Goal: Check status: Check status

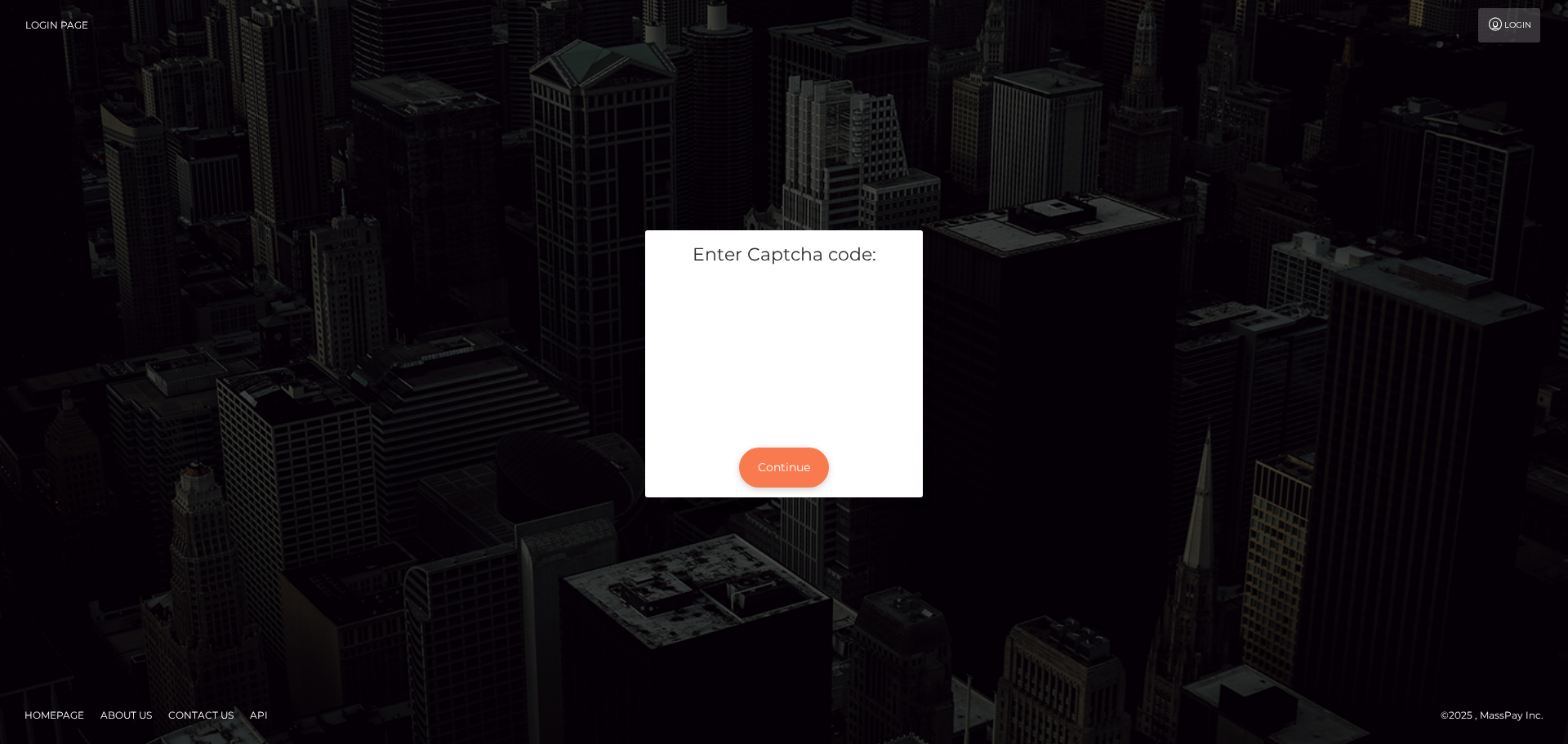
click at [780, 458] on button "Continue" at bounding box center [784, 467] width 90 height 40
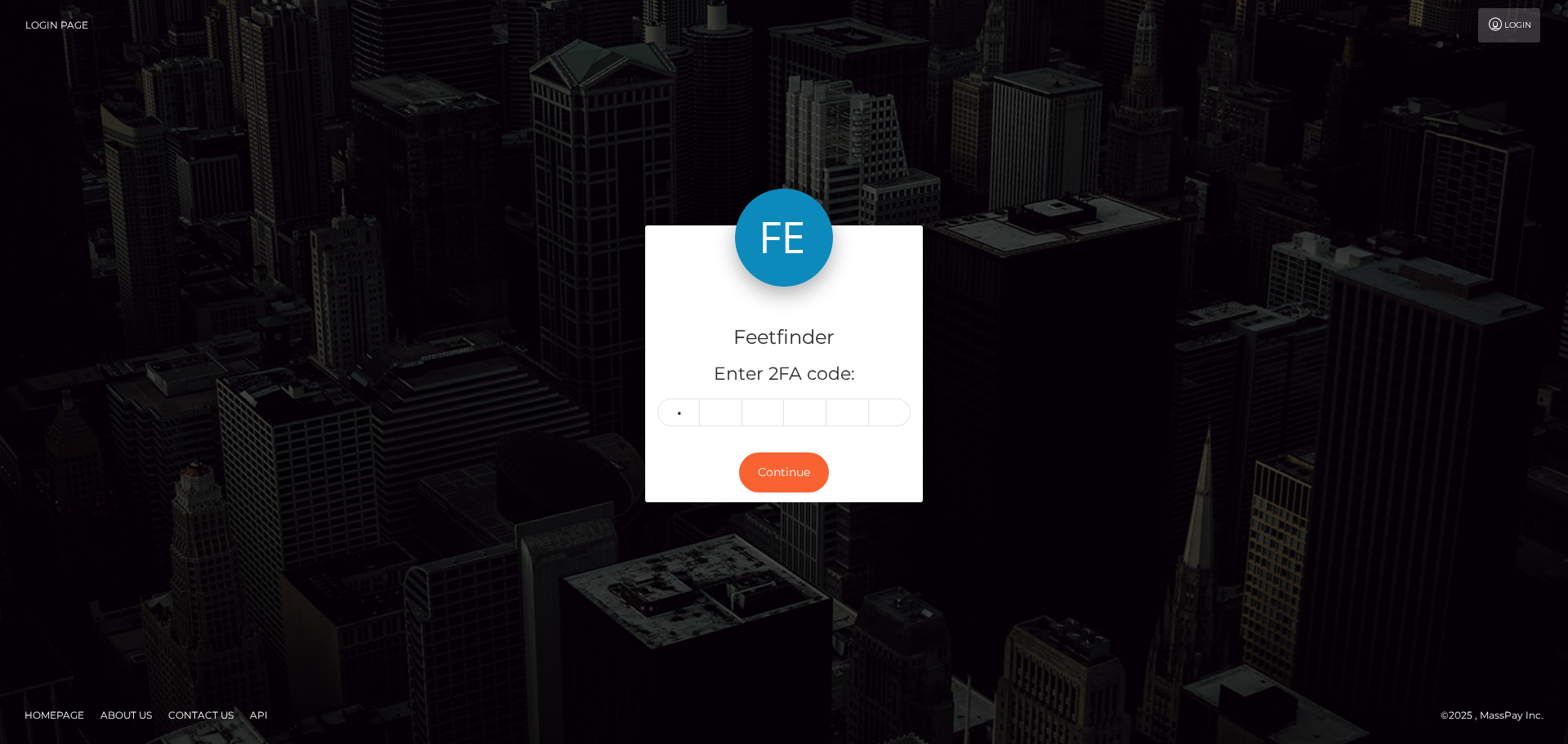
type input "7"
type input "9"
type input "1"
type input "0"
type input "3"
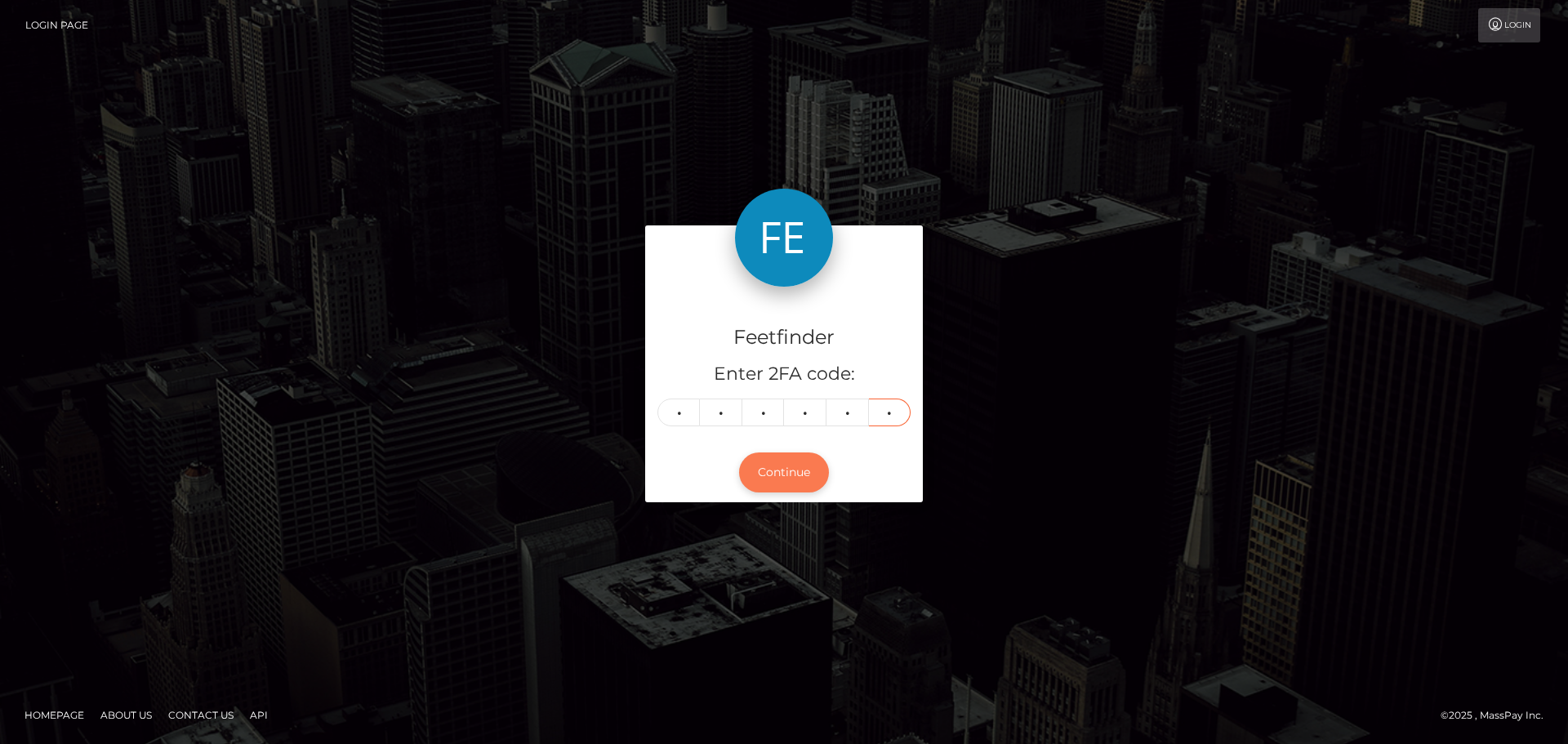
type input "1"
click at [774, 476] on button "Continue" at bounding box center [784, 472] width 90 height 40
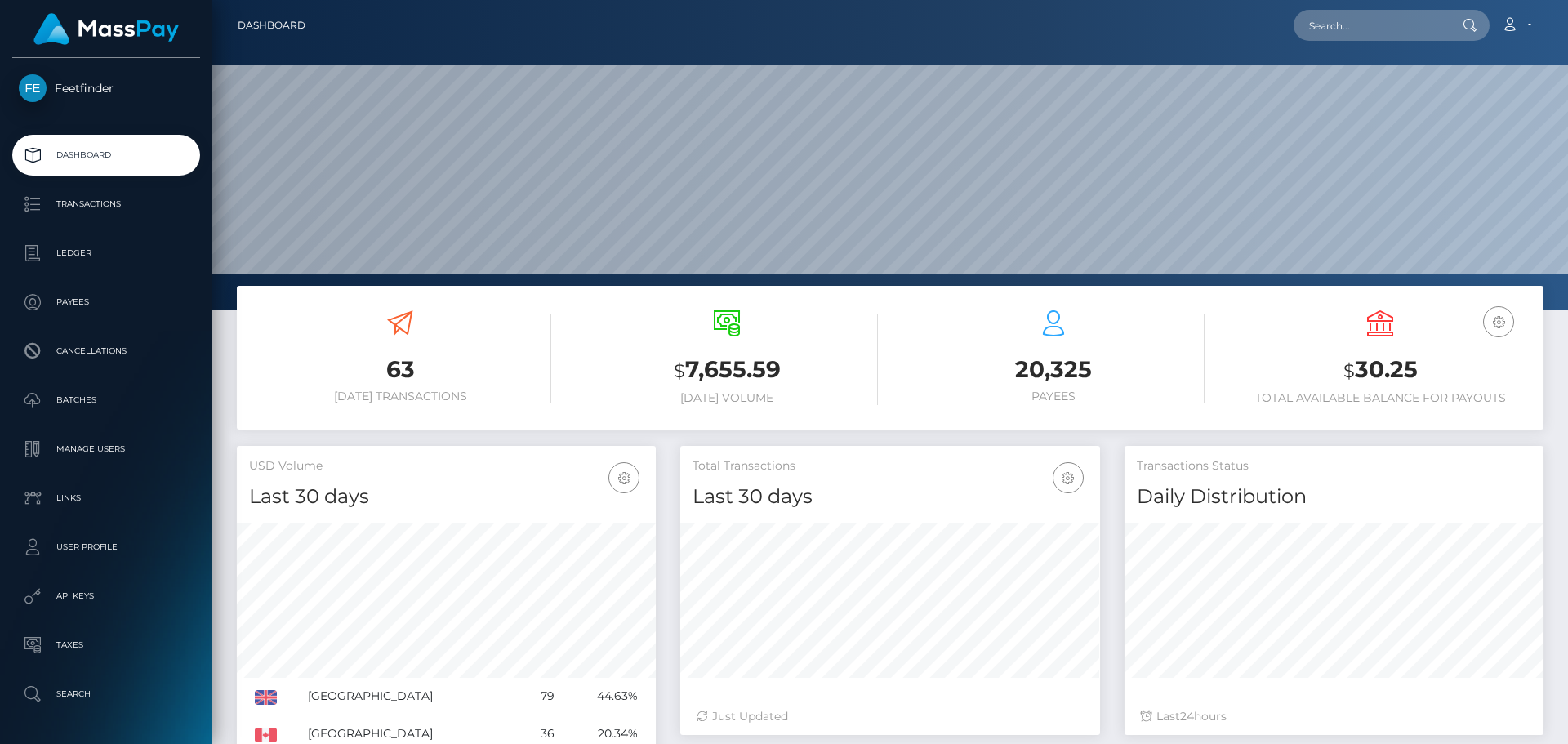
scroll to position [290, 420]
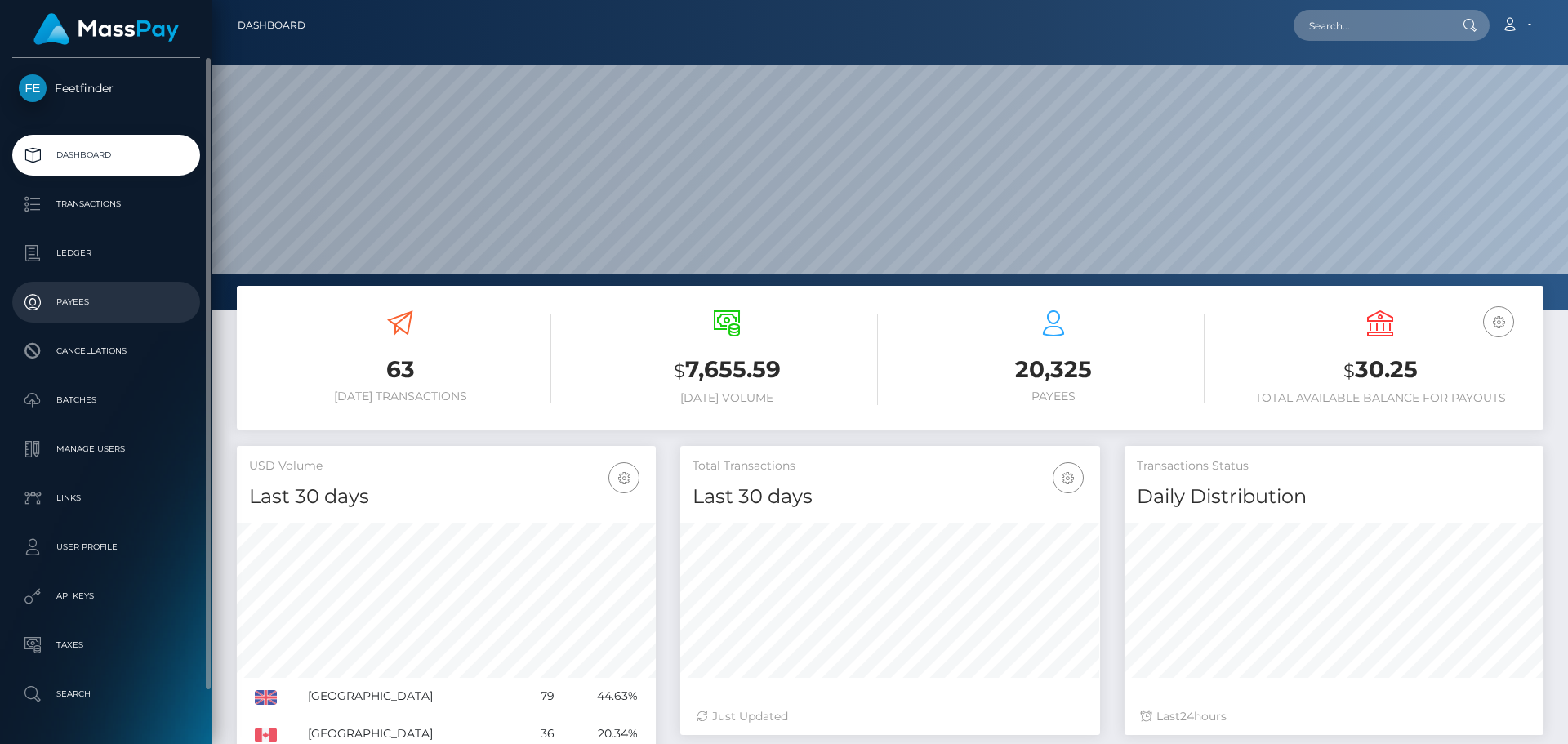
click at [112, 304] on p "Payees" at bounding box center [106, 302] width 175 height 25
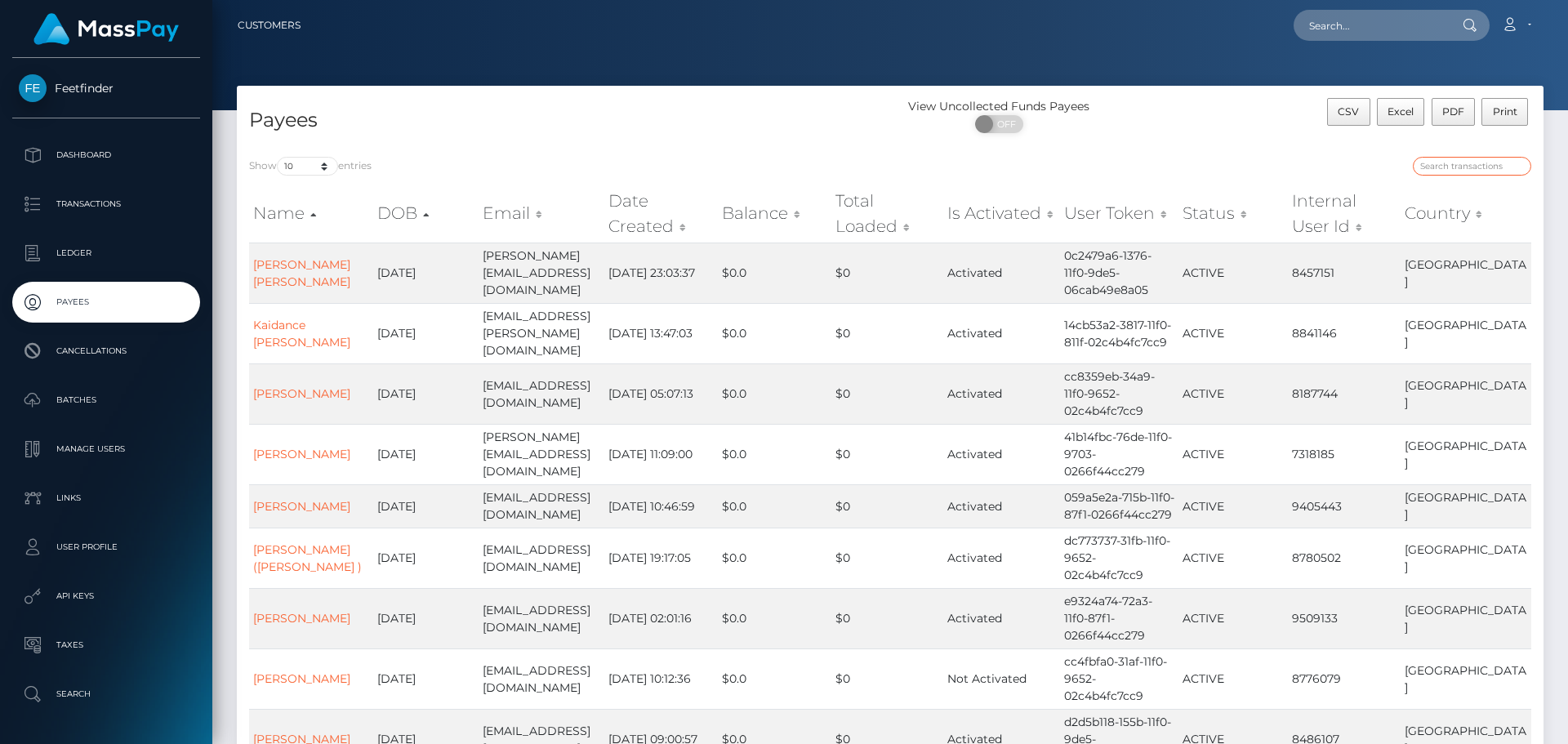
click at [1447, 168] on input "search" at bounding box center [1471, 166] width 118 height 19
paste input "891e7cf6-71d3-11f0-87f1-0266f44cc279"
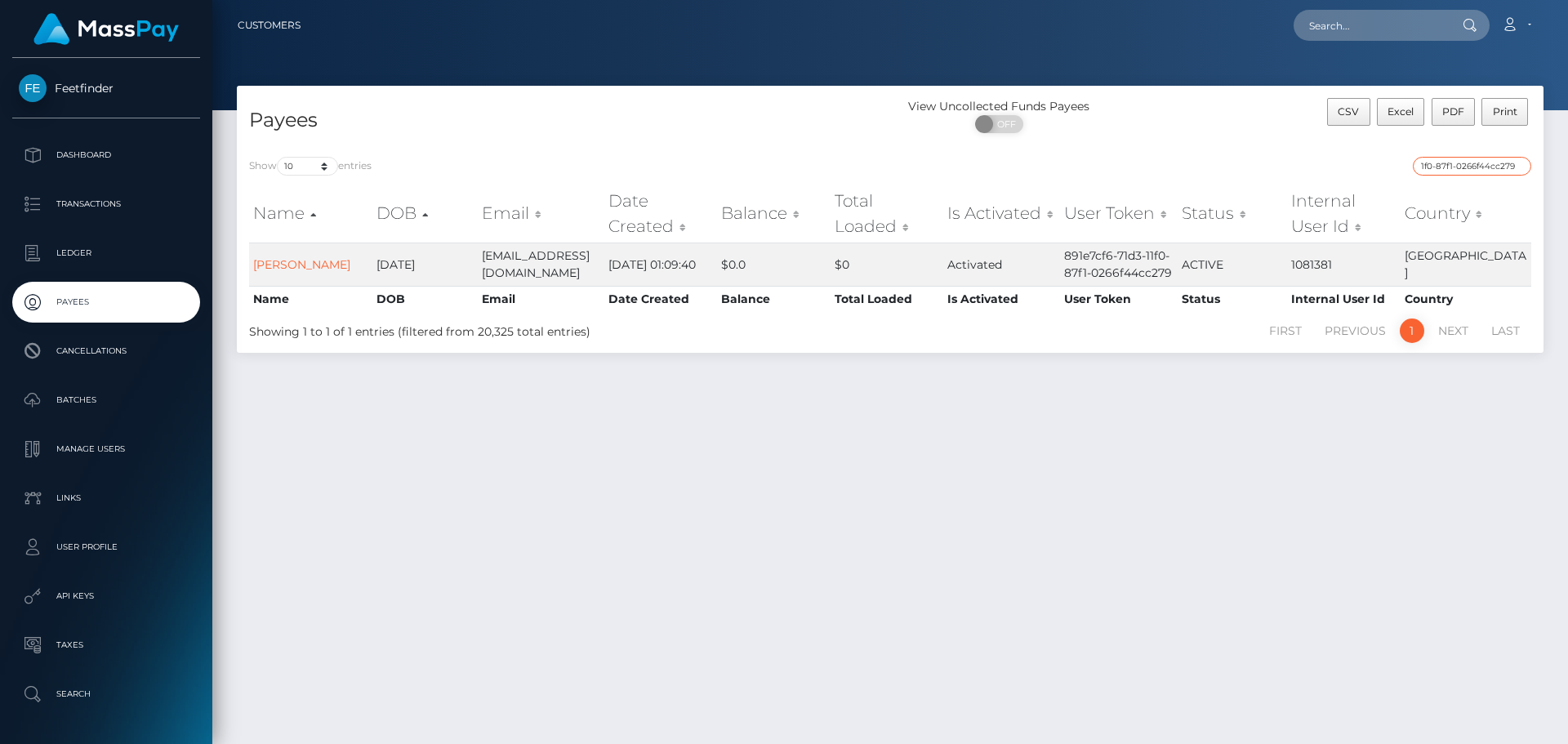
type input "891e7cf6-71d3-11f0-87f1-0266f44cc279"
